Goal: Find specific page/section

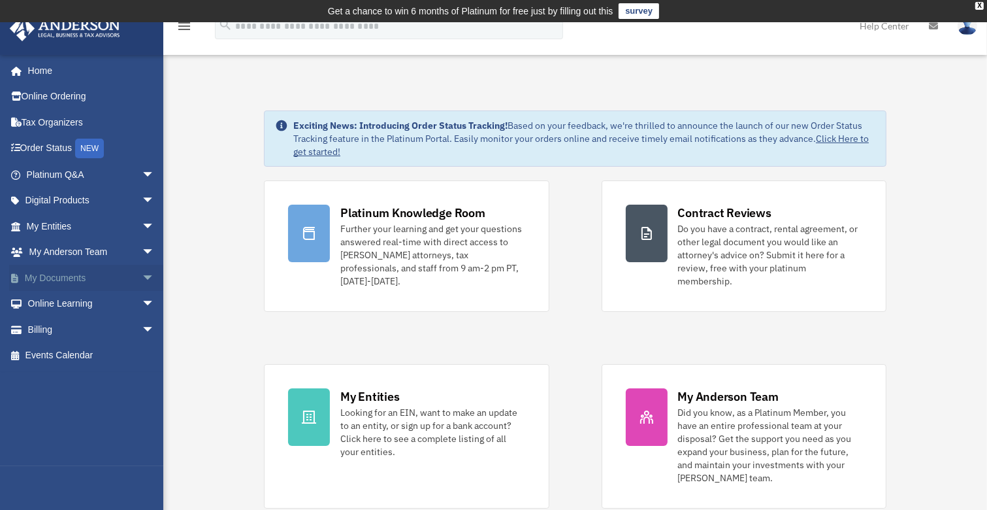
click at [142, 276] on span "arrow_drop_down" at bounding box center [155, 278] width 26 height 27
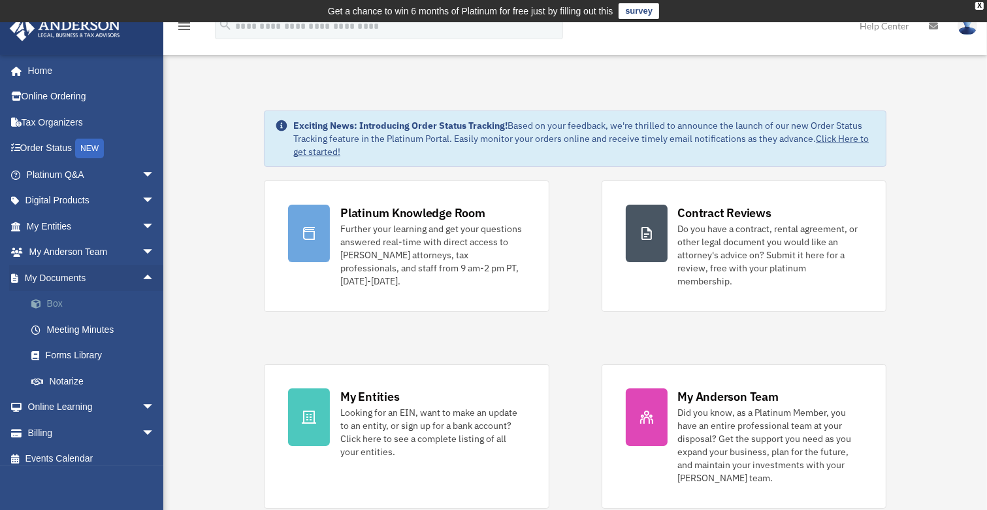
click at [61, 301] on link "Box" at bounding box center [96, 304] width 156 height 26
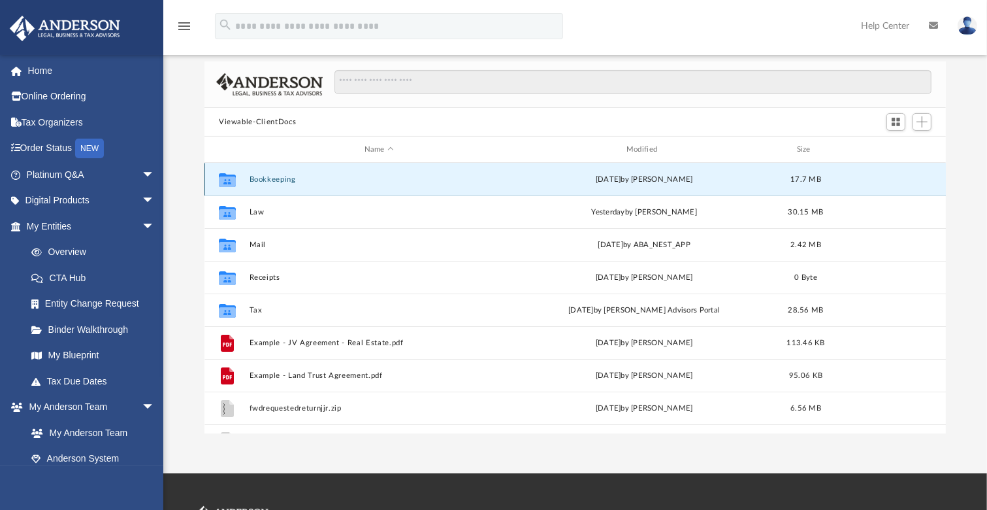
click at [296, 180] on button "Bookkeeping" at bounding box center [379, 179] width 259 height 8
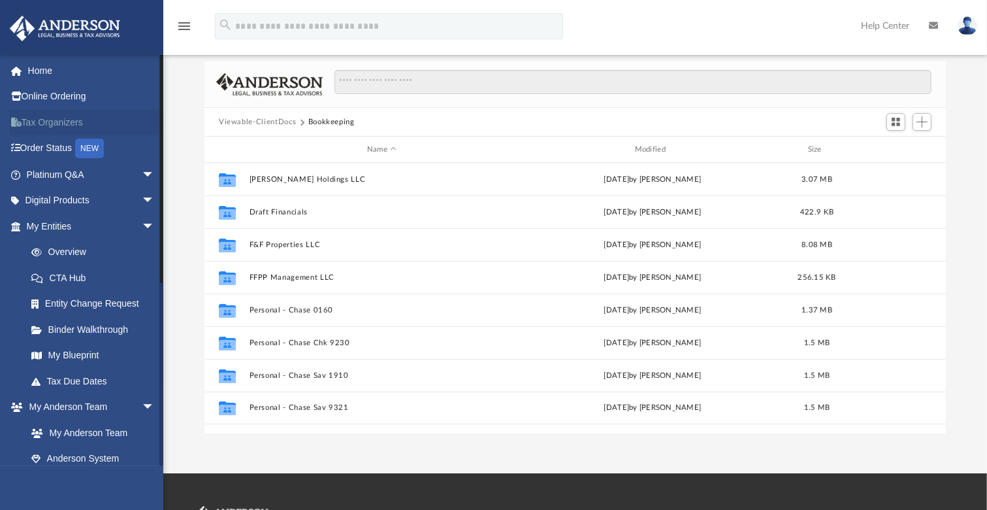
click at [73, 121] on link "Tax Organizers" at bounding box center [91, 122] width 165 height 26
